Goal: Book appointment/travel/reservation

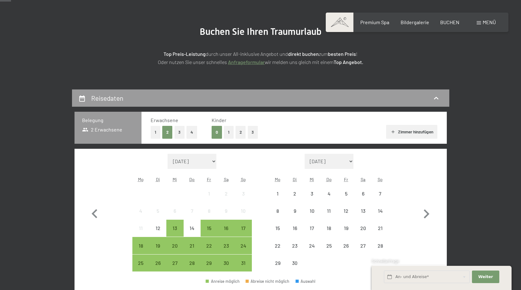
scroll to position [63, 0]
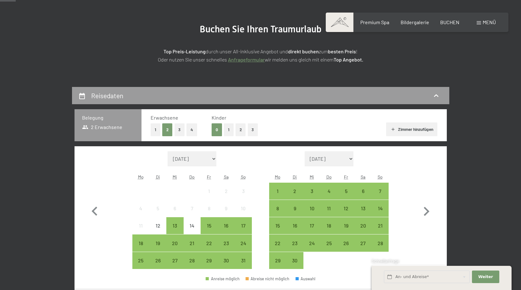
click at [238, 131] on button "2" at bounding box center [240, 129] width 10 height 13
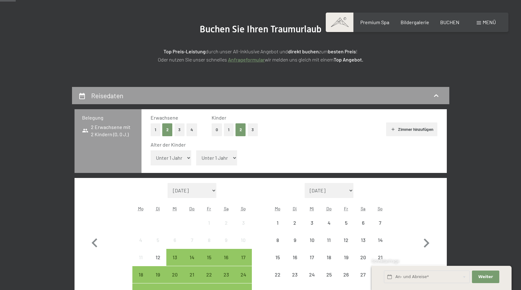
click at [186, 159] on select "Unter 1 Jahr 1 Jahr 2 Jahre 3 Jahre 4 Jahre 5 Jahre 6 Jahre 7 Jahre 8 Jahre 9 J…" at bounding box center [171, 158] width 41 height 15
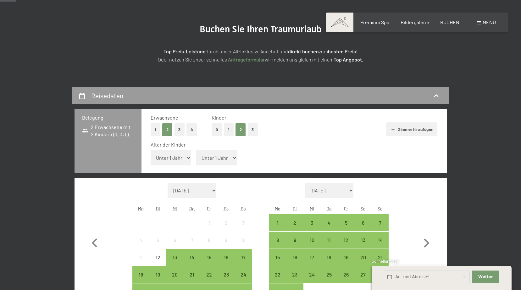
select select "4"
click at [151, 151] on select "Unter 1 Jahr 1 Jahr 2 Jahre 3 Jahre 4 Jahre 5 Jahre 6 Jahre 7 Jahre 8 Jahre 9 J…" at bounding box center [171, 158] width 41 height 15
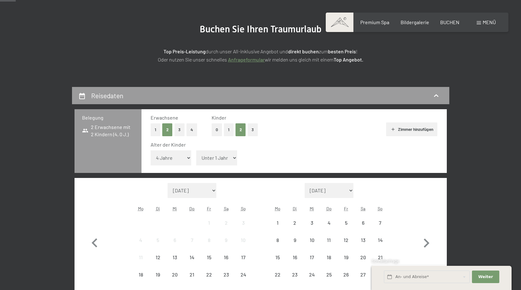
click at [216, 161] on span "Einwilligung Marketing*" at bounding box center [226, 163] width 52 height 6
click at [197, 161] on input "Einwilligung Marketing*" at bounding box center [194, 163] width 6 height 6
checkbox input "false"
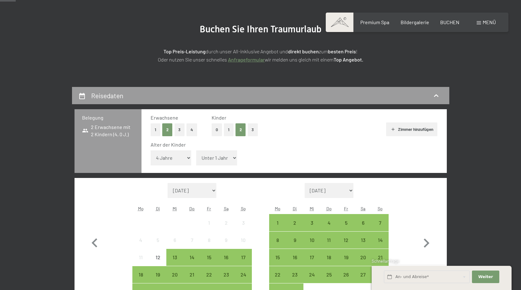
click at [223, 159] on select "Unter 1 Jahr 1 Jahr 2 Jahre 3 Jahre 4 Jahre 5 Jahre 6 Jahre 7 Jahre 8 Jahre 9 J…" at bounding box center [216, 158] width 41 height 15
select select "7"
click at [196, 151] on select "Unter 1 Jahr 1 Jahr 2 Jahre 3 Jahre 4 Jahre 5 Jahre 6 Jahre 7 Jahre 8 Jahre 9 J…" at bounding box center [216, 158] width 41 height 15
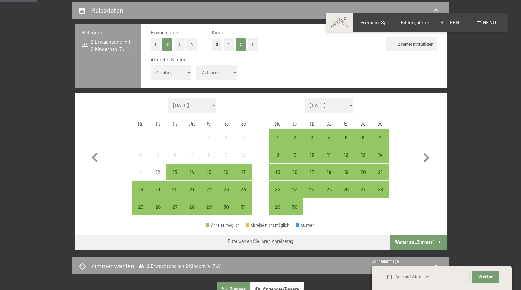
scroll to position [157, 0]
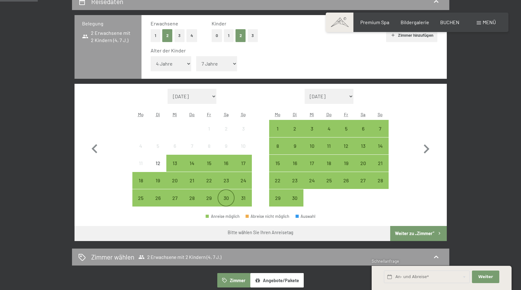
click at [223, 200] on div "30" at bounding box center [226, 204] width 16 height 16
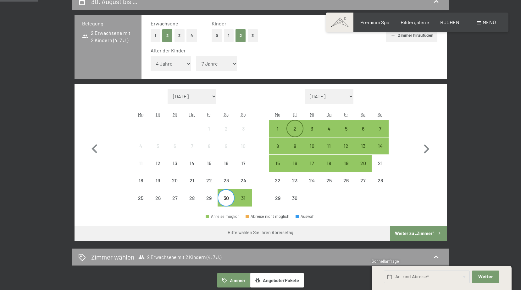
click at [297, 125] on div "2" at bounding box center [295, 129] width 16 height 16
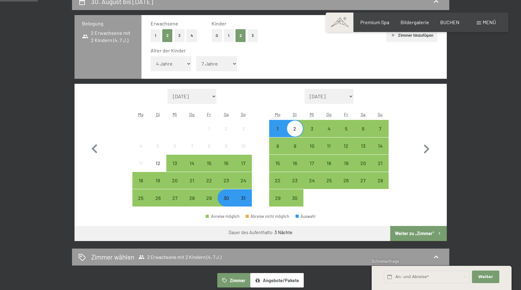
click at [415, 236] on button "Weiter zu „Zimmer“" at bounding box center [418, 233] width 56 height 15
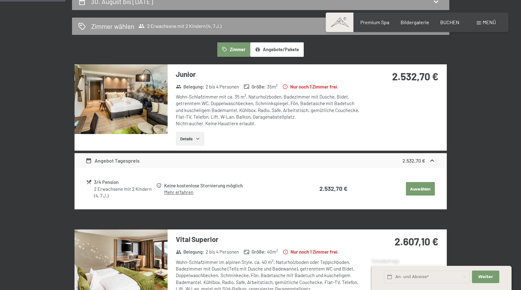
scroll to position [150, 0]
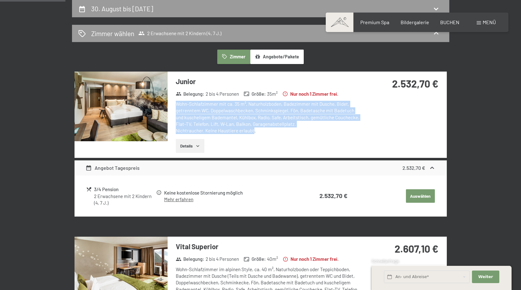
drag, startPoint x: 254, startPoint y: 130, endPoint x: 177, endPoint y: 103, distance: 82.2
click at [177, 103] on div "Wohn-Schlafzimmer mit ca. 35 m², Naturholzboden, Badezimmer mit Dusche, Bidet, …" at bounding box center [269, 117] width 187 height 33
